Goal: Transaction & Acquisition: Book appointment/travel/reservation

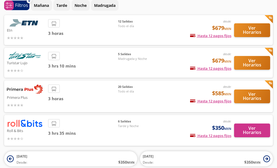
scroll to position [53, 0]
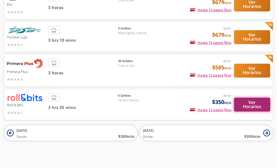
click at [250, 101] on button "Ver Horarios" at bounding box center [252, 105] width 36 height 14
